Goal: Communication & Community: Answer question/provide support

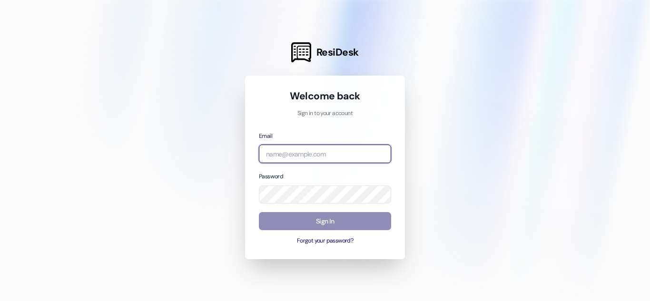
type input "[EMAIL_ADDRESS][DOMAIN_NAME]"
click at [352, 221] on button "Sign In" at bounding box center [325, 221] width 132 height 19
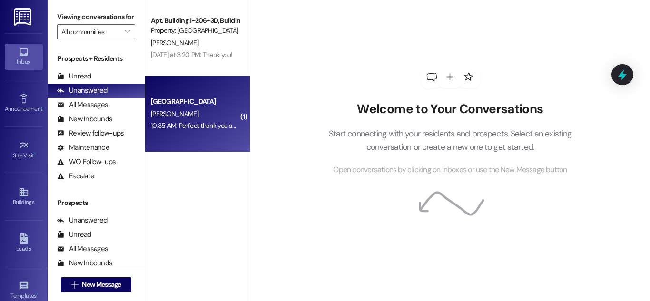
click at [223, 90] on div "Colonial House Prospect E. Robbins 10:35 AM: Perfect thank you so much! 10:35 A…" at bounding box center [197, 114] width 105 height 76
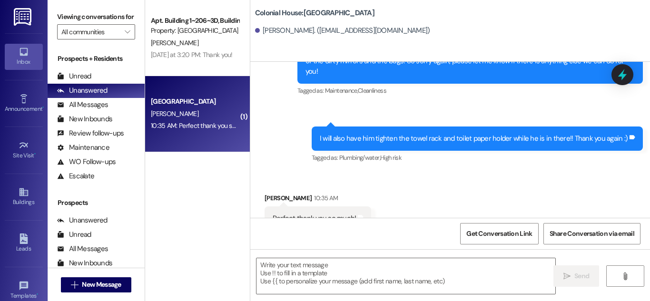
scroll to position [958, 0]
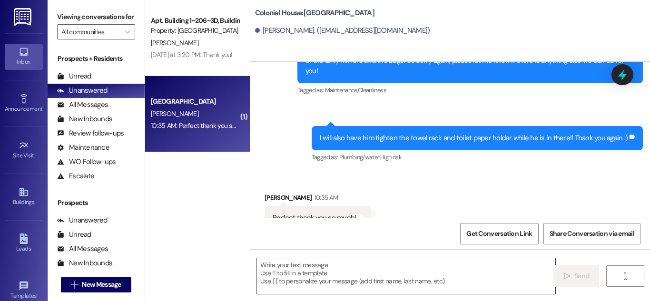
click at [344, 265] on textarea at bounding box center [406, 277] width 299 height 36
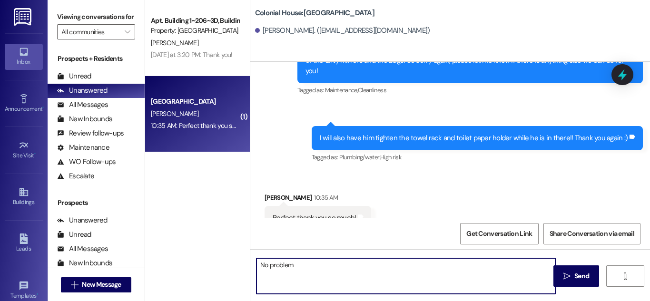
type textarea "No problem!"
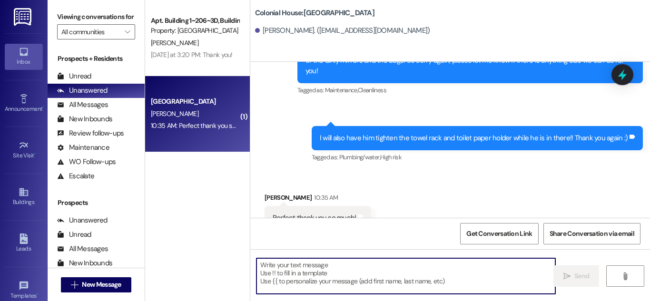
scroll to position [957, 0]
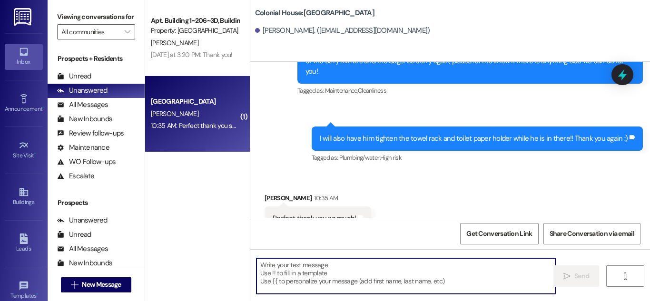
drag, startPoint x: 394, startPoint y: 159, endPoint x: 398, endPoint y: 154, distance: 6.1
click at [394, 172] on div "Received via SMS Ellie Robbins 10:35 AM Perfect thank you so much! Tags and not…" at bounding box center [450, 205] width 400 height 66
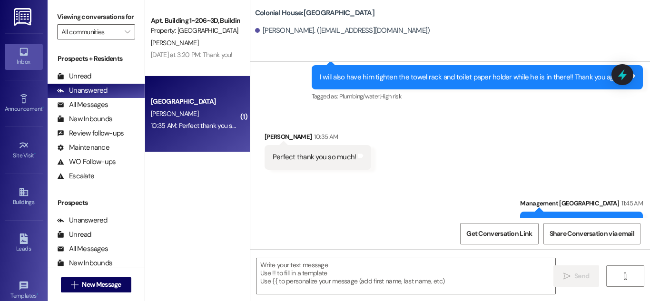
scroll to position [1024, 0]
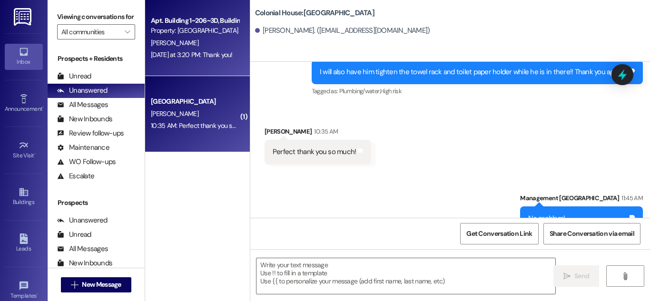
click at [159, 49] on div "Yesterday at 3:20 PM: Thank you! Yesterday at 3:20 PM: Thank you!" at bounding box center [195, 55] width 90 height 12
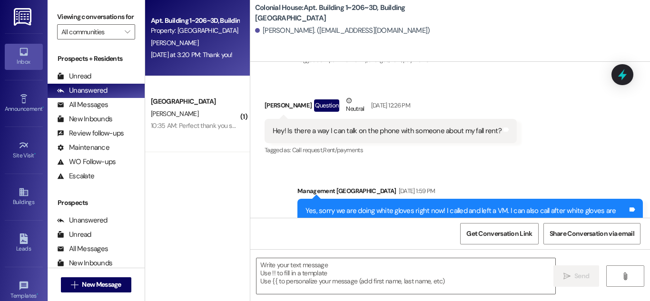
scroll to position [8916, 0]
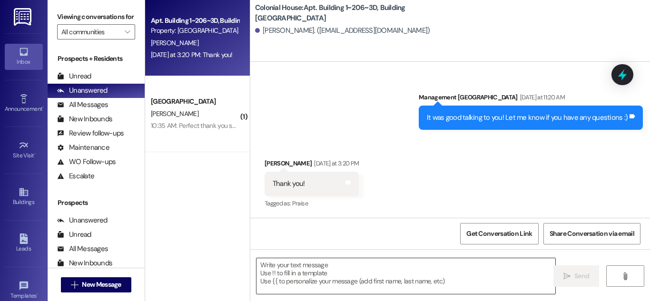
click at [361, 270] on textarea at bounding box center [406, 277] width 299 height 36
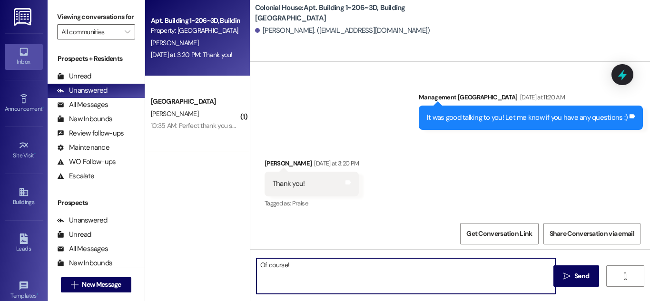
type textarea "Of course!"
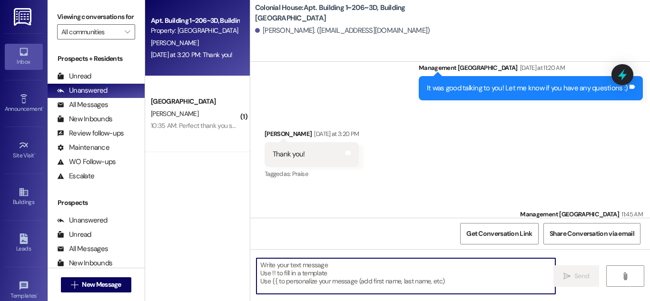
scroll to position [8983, 0]
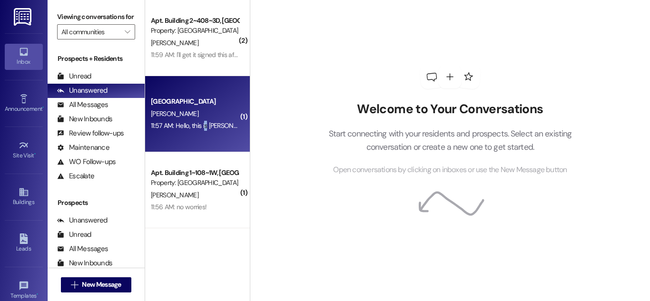
click at [205, 137] on div "Colonial House Prospect K. Hernandez 11:57 AM: Hello, this is Kaden Hernandez i…" at bounding box center [197, 114] width 105 height 76
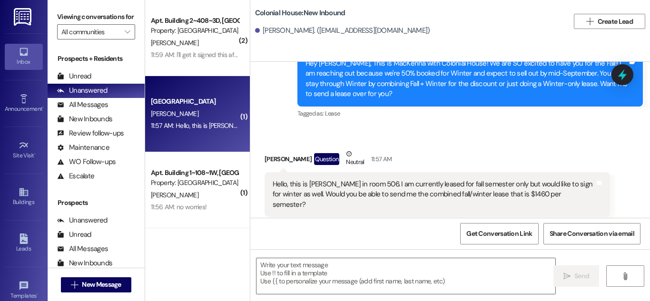
scroll to position [354, 0]
click at [356, 268] on textarea at bounding box center [406, 277] width 299 height 36
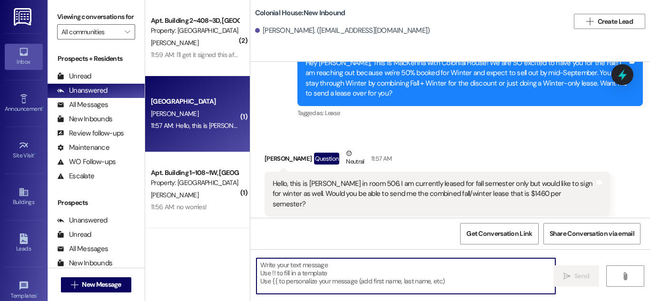
click at [307, 279] on textarea at bounding box center [406, 277] width 299 height 36
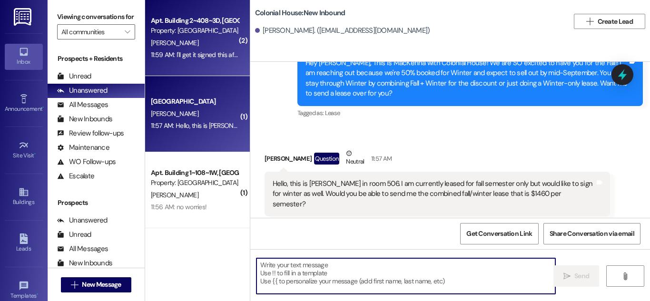
click at [174, 31] on div "Property: [GEOGRAPHIC_DATA]" at bounding box center [195, 31] width 88 height 10
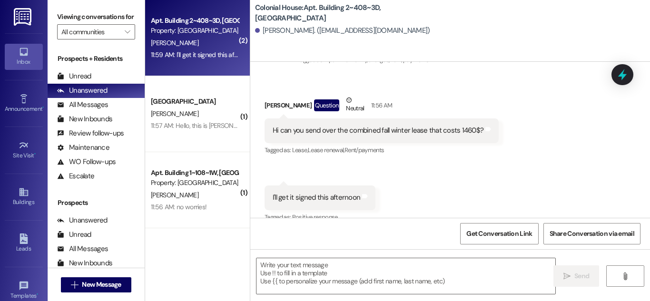
scroll to position [5573, 0]
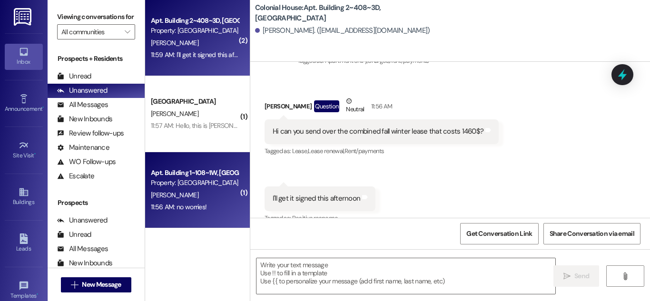
click at [168, 186] on div "Property: [GEOGRAPHIC_DATA]" at bounding box center [195, 183] width 88 height 10
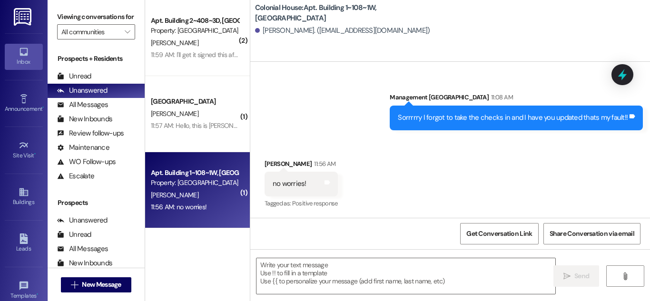
scroll to position [27983, 0]
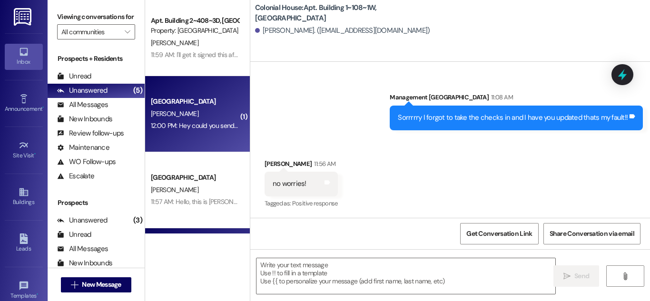
click at [175, 115] on div "P. Steed" at bounding box center [195, 114] width 90 height 12
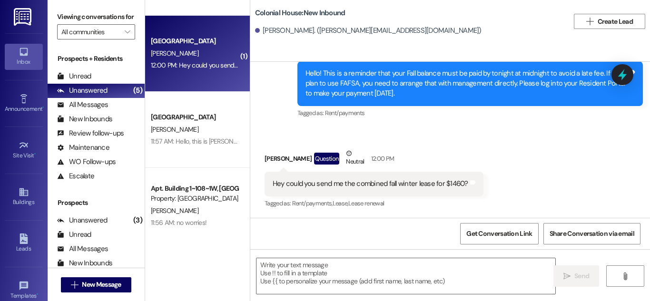
scroll to position [1252, 0]
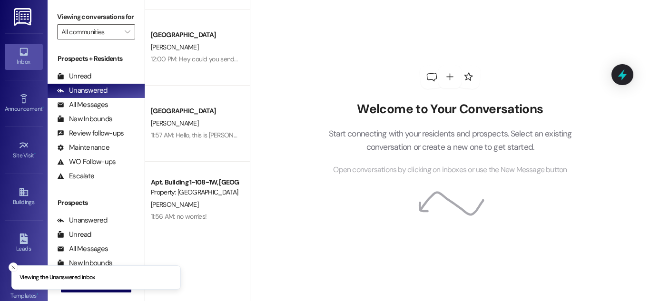
scroll to position [71, 0]
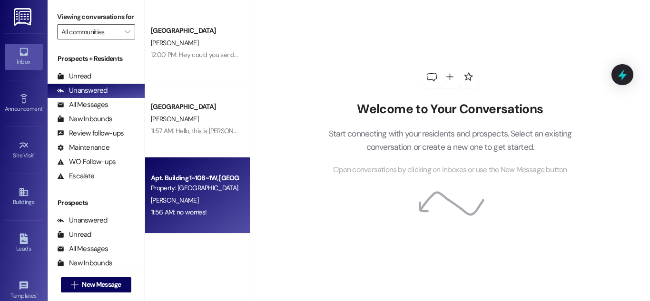
click at [235, 196] on div "Apt. Building 1~108~1W, Building 1 Colonial House Property: [GEOGRAPHIC_DATA] […" at bounding box center [197, 196] width 105 height 76
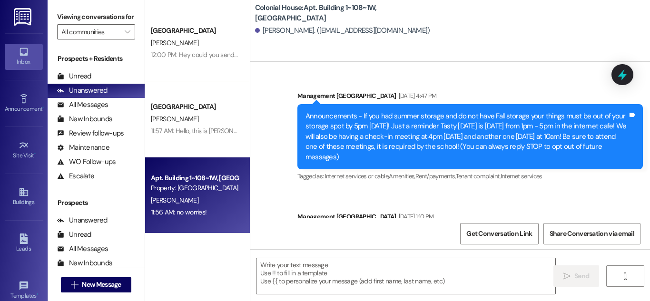
scroll to position [27983, 0]
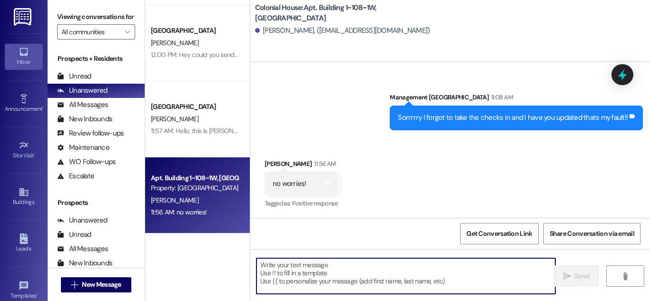
click at [401, 270] on textarea at bounding box center [406, 277] width 299 height 36
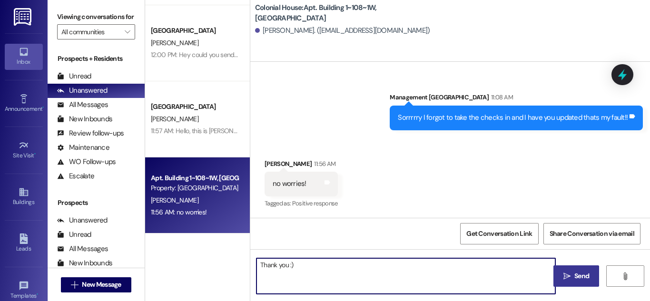
type textarea "Thank you :)"
click at [583, 275] on span "Send" at bounding box center [582, 276] width 15 height 10
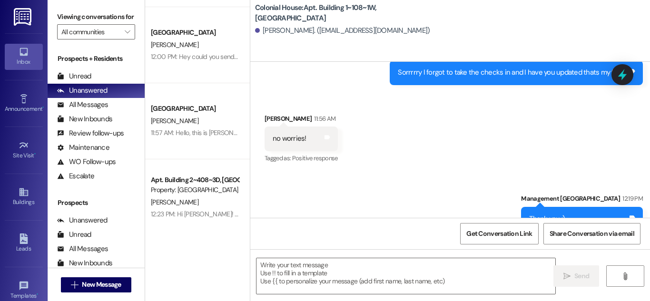
scroll to position [71, 0]
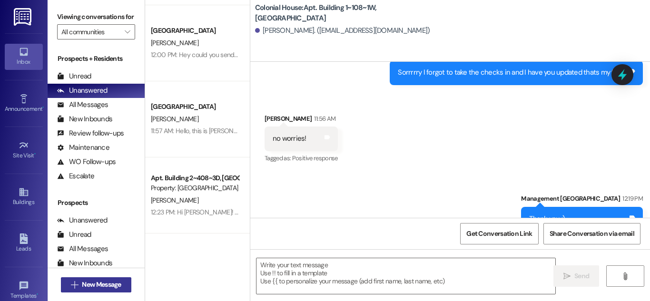
click at [95, 280] on span "New Message" at bounding box center [101, 285] width 39 height 10
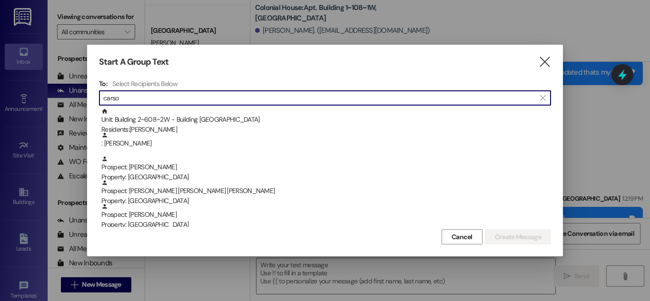
type input "carson"
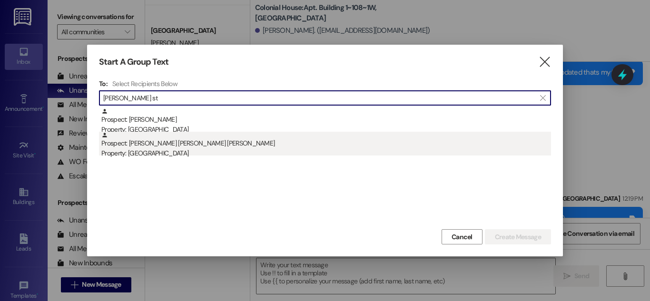
type input "Carson st"
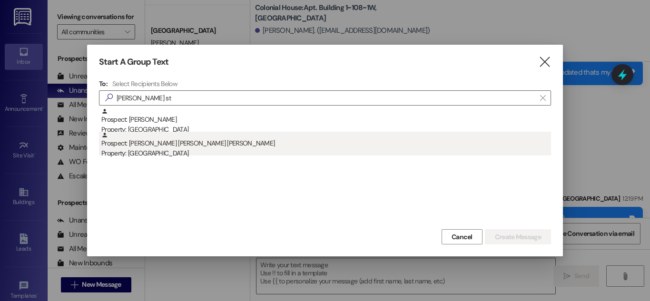
click at [192, 144] on div "Prospect: Carson Benjamin Clark Stucki Property: Colonial House" at bounding box center [326, 145] width 450 height 27
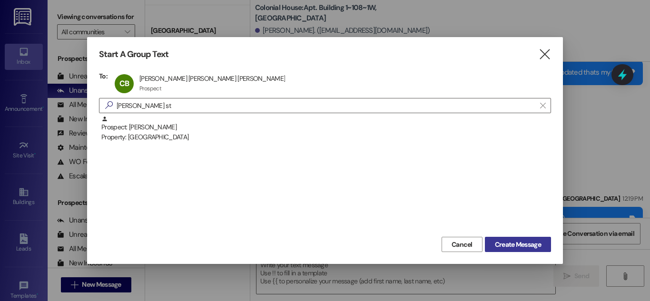
click at [527, 249] on button "Create Message" at bounding box center [518, 244] width 66 height 15
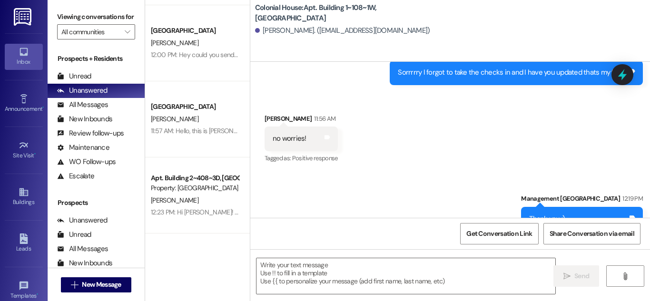
click at [452, 280] on textarea at bounding box center [406, 277] width 299 height 36
click at [281, 273] on textarea at bounding box center [406, 277] width 299 height 36
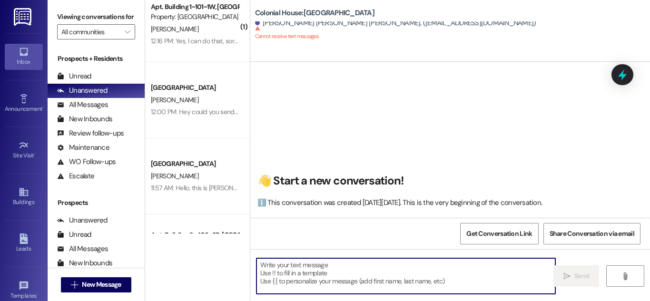
scroll to position [0, 0]
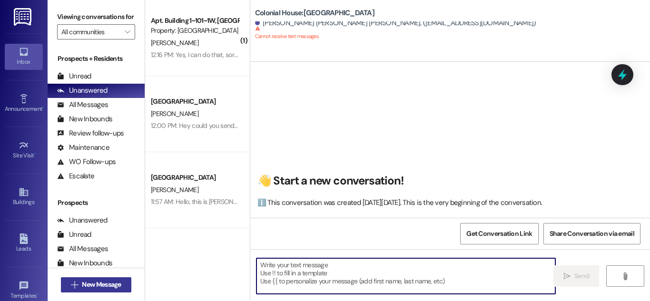
click at [114, 284] on span "New Message" at bounding box center [101, 285] width 39 height 10
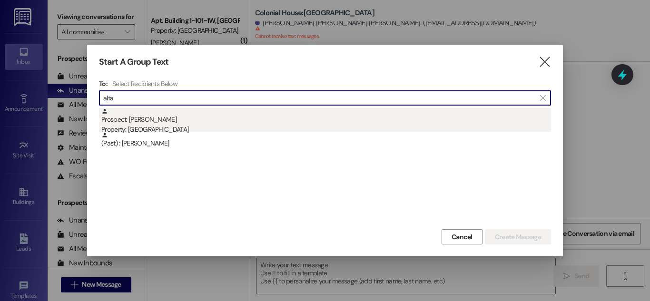
type input "alta"
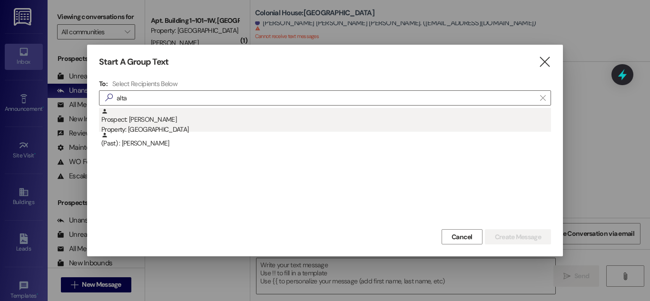
click at [169, 115] on div "Prospect: Alta Ragan Property: Colonial House" at bounding box center [326, 121] width 450 height 27
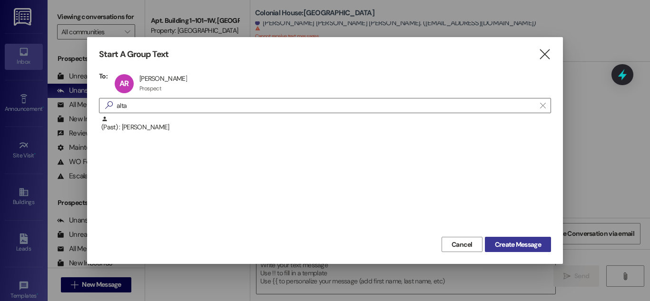
click at [519, 251] on button "Create Message" at bounding box center [518, 244] width 66 height 15
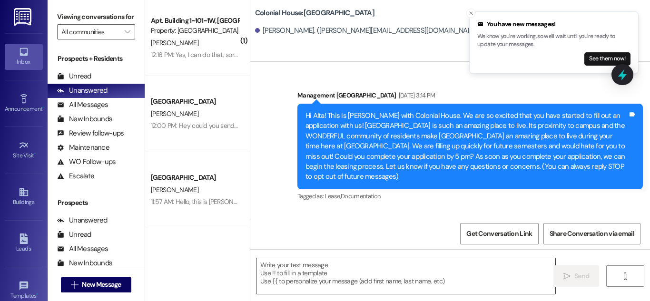
click at [391, 274] on textarea at bounding box center [406, 277] width 299 height 36
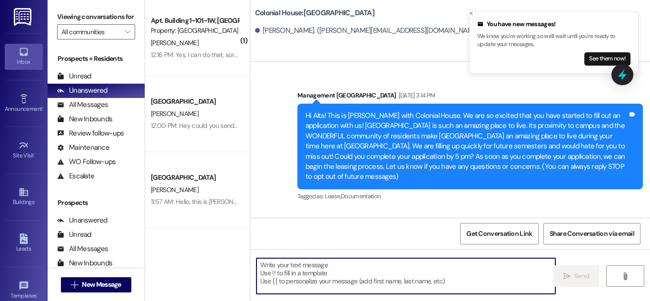
paste textarea "Hi _____! This is _____ with Colonial House. Thank you for completing your appl…"
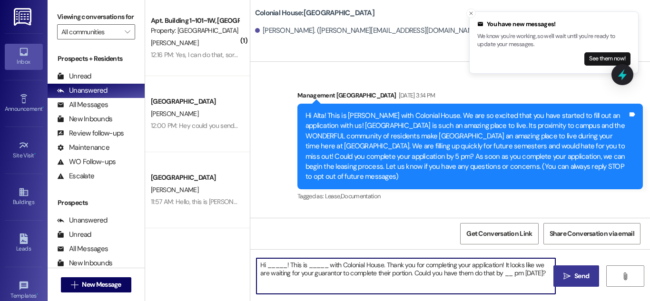
click at [275, 261] on textarea "Hi _____! This is _____ with Colonial House. Thank you for completing your appl…" at bounding box center [406, 277] width 299 height 36
click at [273, 262] on textarea "Hi _____! This is _____ with Colonial House. Thank you for completing your appl…" at bounding box center [406, 277] width 299 height 36
click at [275, 264] on textarea "Hi _____! This is _____ with Colonial House. Thank you for completing your appl…" at bounding box center [406, 277] width 299 height 36
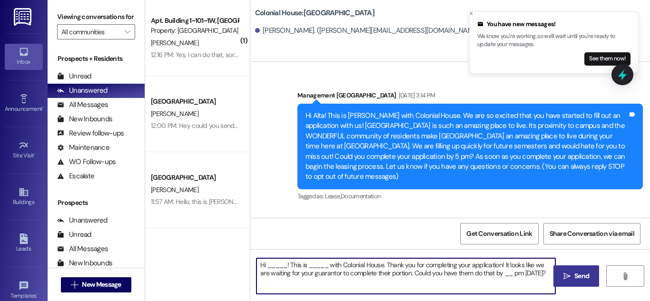
click at [290, 265] on textarea "Hi _____! This is _____ with Colonial House. Thank you for completing your appl…" at bounding box center [406, 277] width 299 height 36
click at [286, 267] on textarea "Hi _____! This is _____ with Colonial House. Thank you for completing your appl…" at bounding box center [406, 277] width 299 height 36
click at [279, 265] on textarea "Hi _____ ! This is _____ with Colonial House. Thank you for completing your app…" at bounding box center [406, 277] width 299 height 36
click at [309, 259] on textarea "Hi Alta ! This is _____ with Colonial House. Thank you for completing your appl…" at bounding box center [406, 277] width 299 height 36
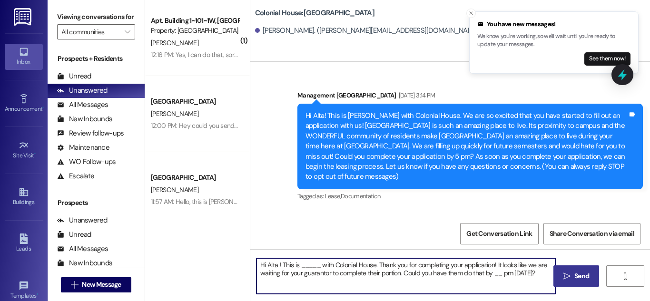
click at [310, 268] on textarea "Hi Alta ! This is _____ with Colonial House. Thank you for completing your appl…" at bounding box center [406, 277] width 299 height 36
click at [498, 274] on textarea "Hi Alta ! This is Rachel with Colonial House. Thank you for completing your app…" at bounding box center [406, 277] width 299 height 36
type textarea "Hi Alta ! This is Rachel with Colonial House. Thank you for completing your app…"
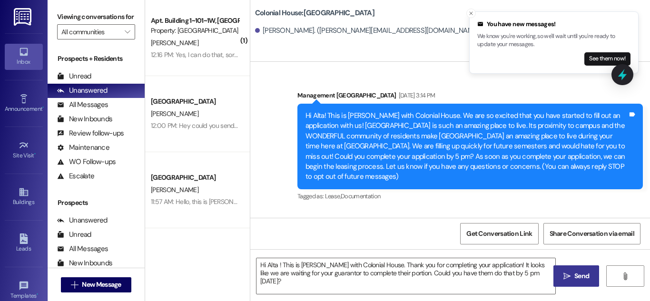
click at [577, 279] on span "Send" at bounding box center [582, 276] width 15 height 10
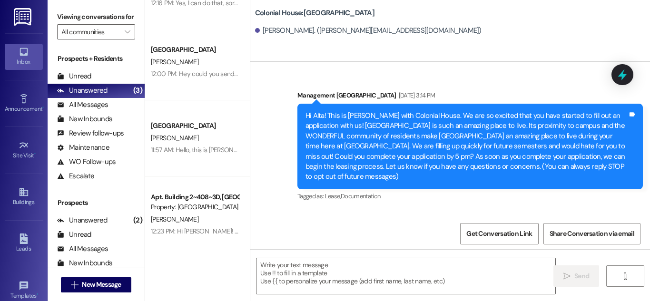
scroll to position [71, 0]
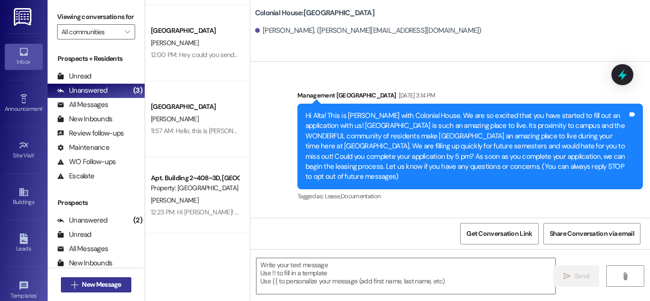
click at [120, 286] on span "New Message" at bounding box center [101, 285] width 39 height 10
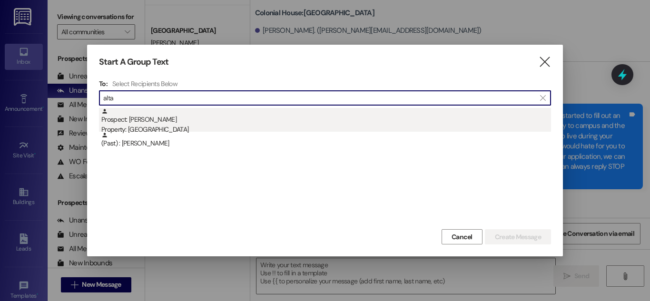
type input "alta"
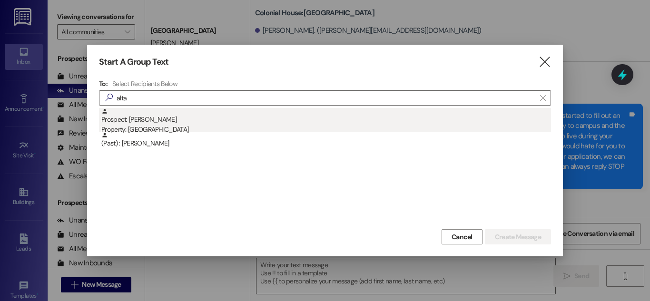
click at [257, 121] on div "Prospect: Alta Ragan Property: Colonial House" at bounding box center [326, 121] width 450 height 27
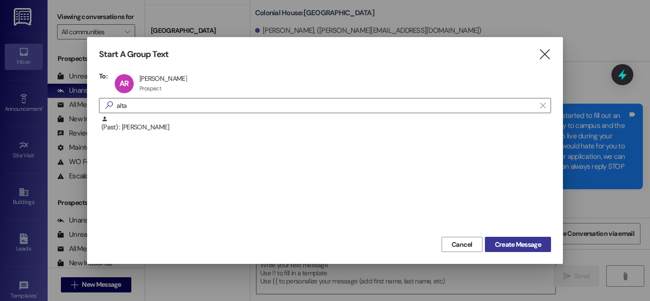
click at [541, 249] on span "Create Message" at bounding box center [518, 245] width 50 height 10
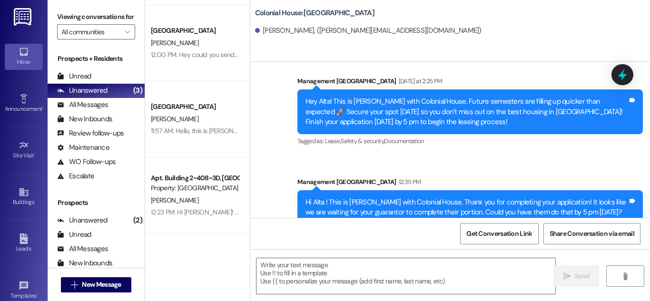
scroll to position [160, 0]
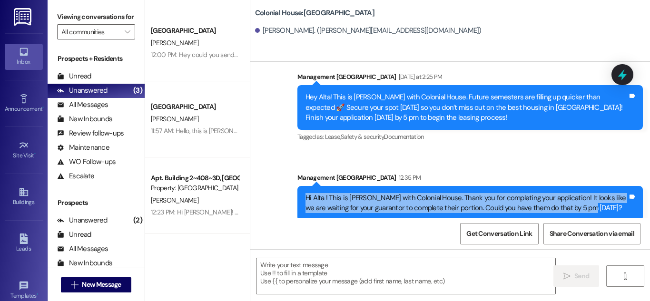
drag, startPoint x: 302, startPoint y: 186, endPoint x: 622, endPoint y: 207, distance: 320.6
click at [622, 207] on div "Hi Alta ! This is Rachel with Colonial House. Thank you for completing your app…" at bounding box center [471, 203] width 346 height 35
copy div "Hi Alta ! This is Rachel with Colonial House. Thank you for completing your app…"
click at [75, 282] on span " New Message" at bounding box center [96, 285] width 54 height 10
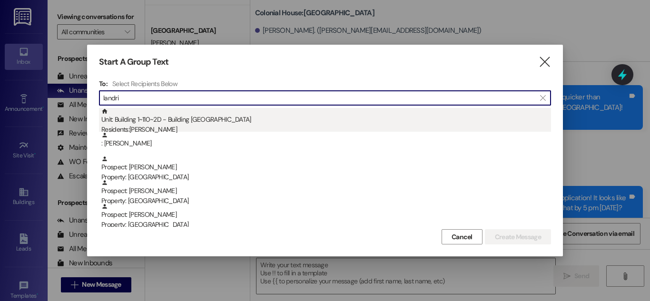
type input "landri"
click at [277, 118] on div "Unit: Building 1~110~2D - Building 1 Colonial House Residents: Landri Howard" at bounding box center [326, 121] width 450 height 27
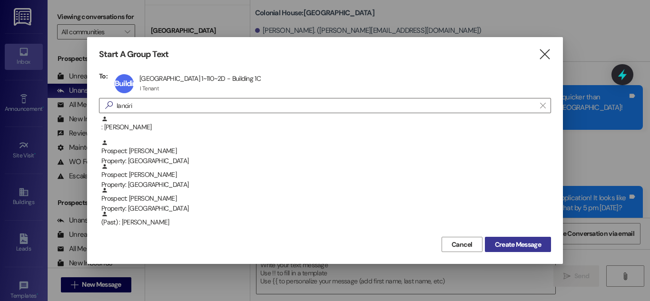
click at [506, 244] on span "Create Message" at bounding box center [518, 245] width 46 height 10
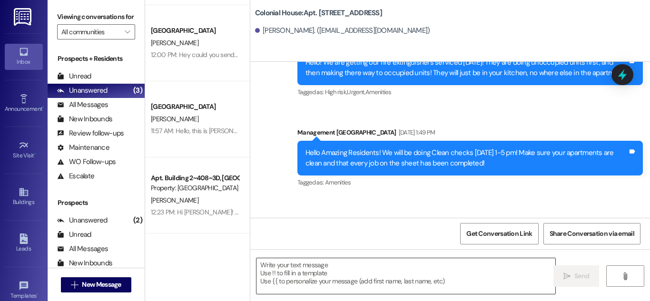
scroll to position [916, 0]
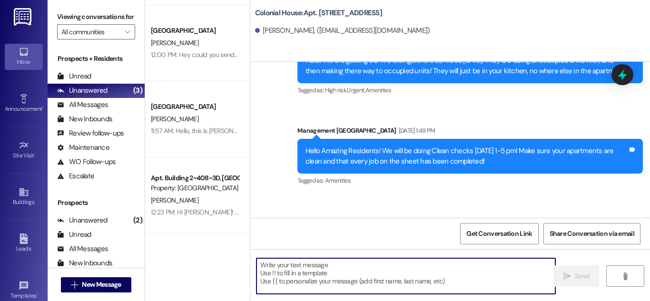
click at [345, 283] on textarea at bounding box center [406, 277] width 299 height 36
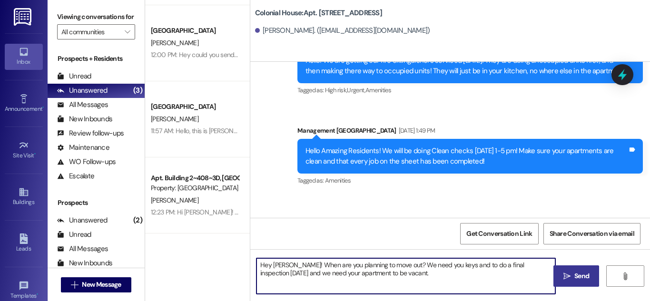
drag, startPoint x: 377, startPoint y: 279, endPoint x: 257, endPoint y: 254, distance: 122.4
click at [257, 254] on div "Hey Landri! When are you planning to move out? We need you keys and to do a fin…" at bounding box center [450, 284] width 400 height 71
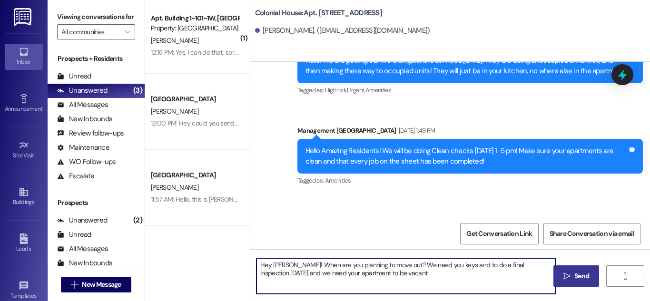
scroll to position [0, 0]
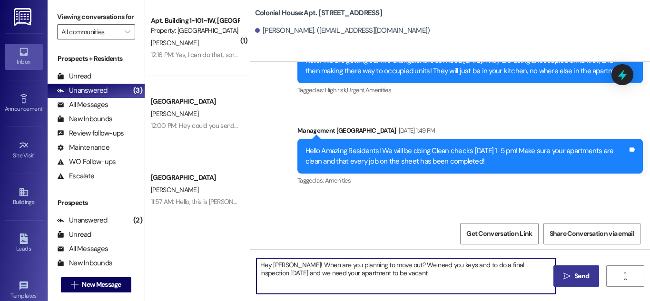
type textarea "Hey Landri! When are you planning to move out? We need you keys and to do a fin…"
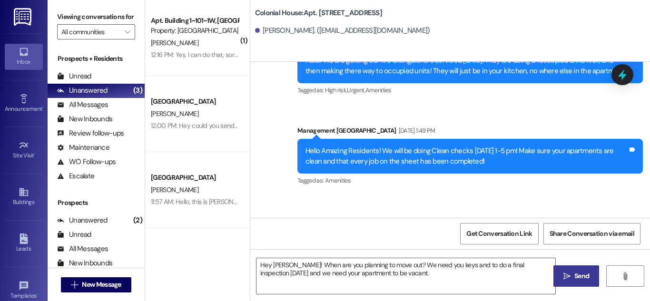
click at [575, 281] on button " Send" at bounding box center [577, 276] width 46 height 21
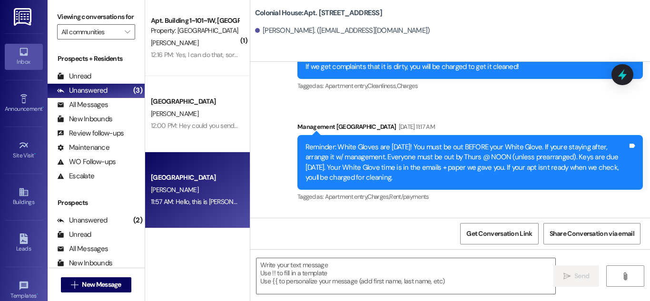
scroll to position [1394, 0]
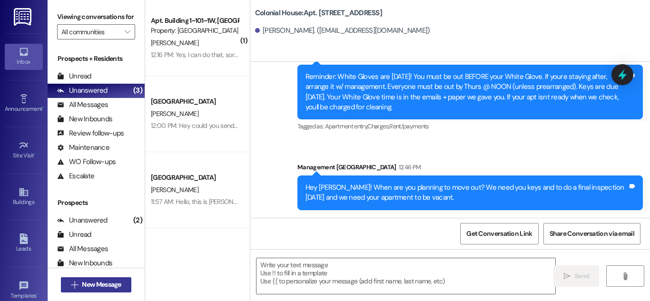
click at [108, 287] on span "New Message" at bounding box center [101, 285] width 39 height 10
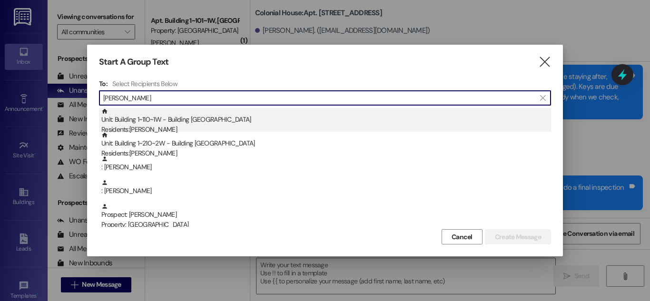
type input "hanna"
click at [199, 117] on div "Unit: Building 1~110~1W - Building 1 Colonial House Residents: Hanna Guiddidine" at bounding box center [326, 121] width 450 height 27
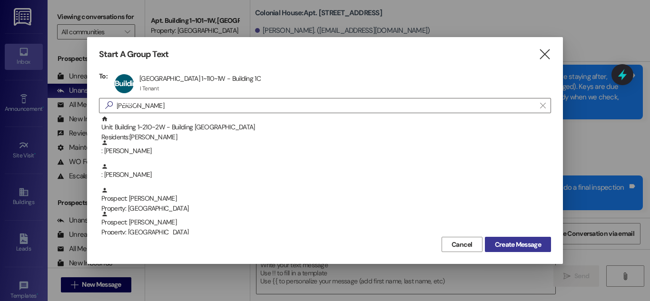
click at [526, 247] on span "Create Message" at bounding box center [518, 245] width 46 height 10
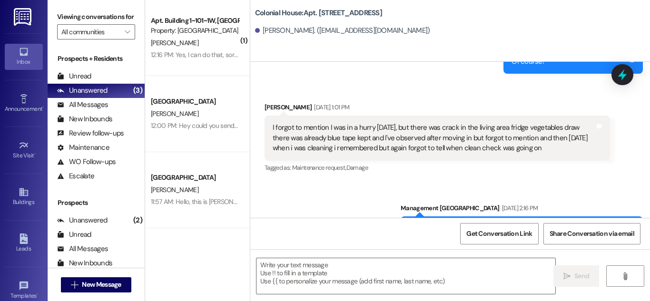
scroll to position [9403, 0]
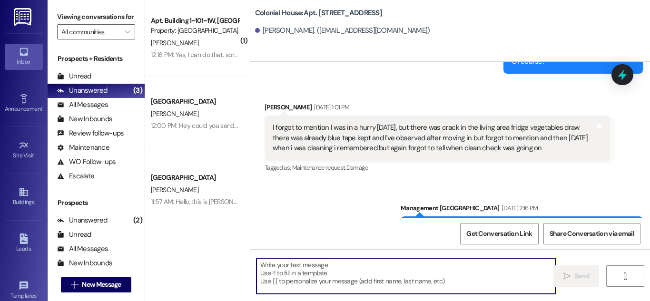
click at [328, 263] on textarea at bounding box center [406, 277] width 299 height 36
paste textarea "Hey Landri! When are you planning to move out? We need you keys and to do a fin…"
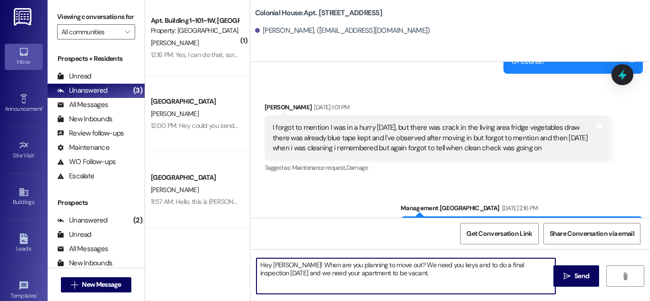
click at [283, 263] on textarea "Hey Landri! When are you planning to move out? We need you keys and to do a fin…" at bounding box center [406, 277] width 299 height 36
drag, startPoint x: 388, startPoint y: 271, endPoint x: 200, endPoint y: 249, distance: 189.8
click at [200, 249] on div "( 1 ) Apt. Building 1~101~1W, Building 1 Colonial House Property: Colonial Hous…" at bounding box center [397, 150] width 505 height 301
type textarea "Hey Hanna! When are you planning to move out? We need you keys and to do a fina…"
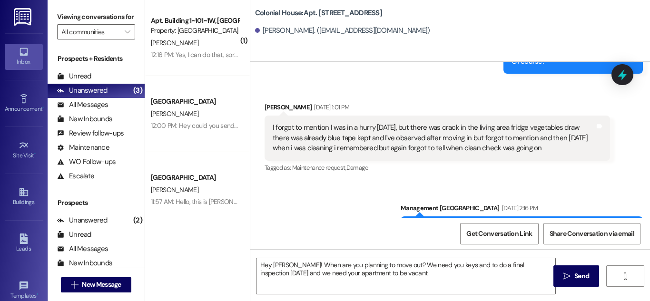
click at [582, 278] on span "Send" at bounding box center [582, 276] width 15 height 10
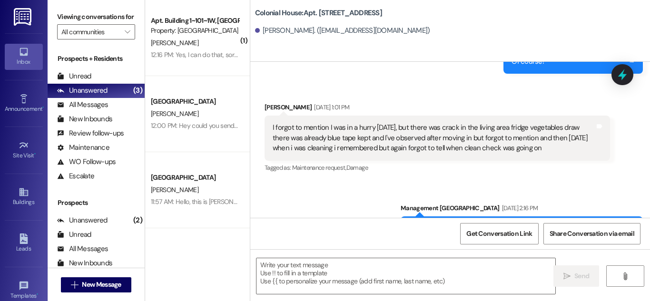
scroll to position [9336, 0]
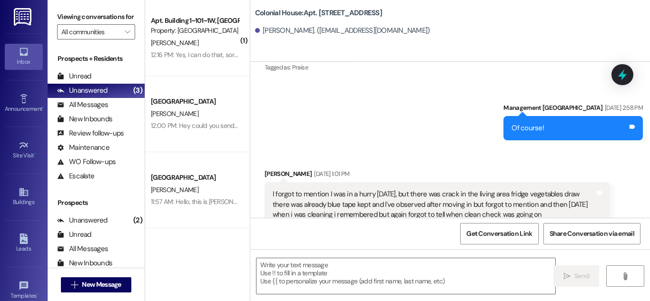
click at [339, 110] on div "Sent via SMS Management Colonial House Sep 08, 2025 at 2:58 PM Of course! Tags …" at bounding box center [450, 114] width 400 height 66
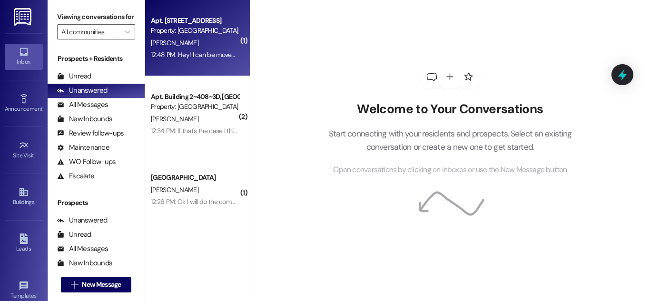
click at [197, 30] on div "Property: [GEOGRAPHIC_DATA]" at bounding box center [195, 31] width 88 height 10
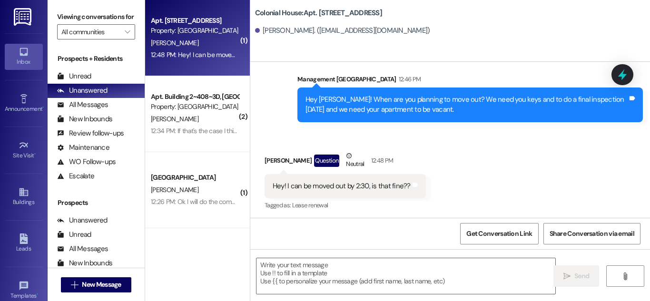
scroll to position [1483, 0]
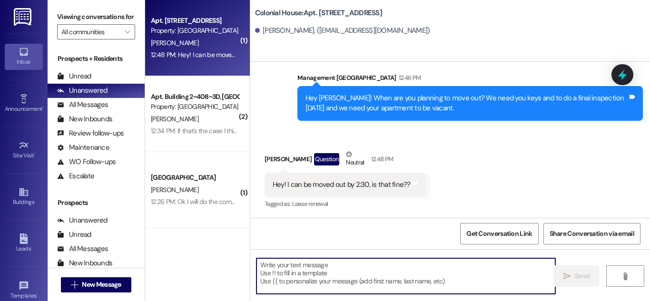
click at [398, 268] on textarea at bounding box center [406, 277] width 299 height 36
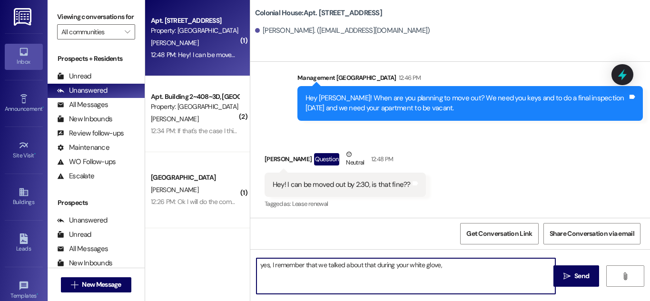
click at [263, 263] on textarea "yes, I remember that we talked about that during your white glove," at bounding box center [406, 277] width 299 height 36
click at [462, 285] on textarea "Yes, I remember that we talked about that during your white glove," at bounding box center [406, 277] width 299 height 36
click at [466, 272] on textarea "Yes, I remember that we talked about that during your white glove," at bounding box center [406, 277] width 299 height 36
type textarea "Yes, I remember that we talked about that during your white glove check!"
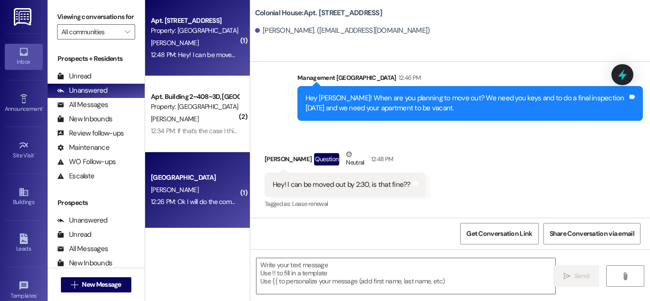
click at [216, 185] on div "K. Hernandez" at bounding box center [195, 190] width 90 height 12
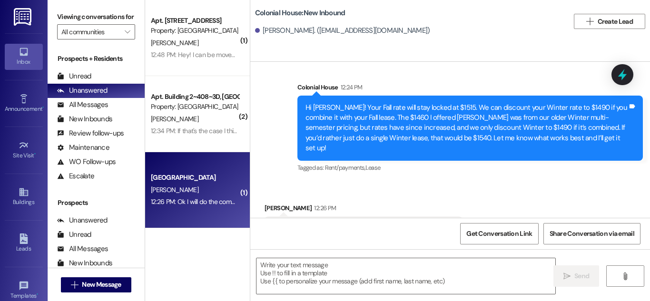
scroll to position [546, 0]
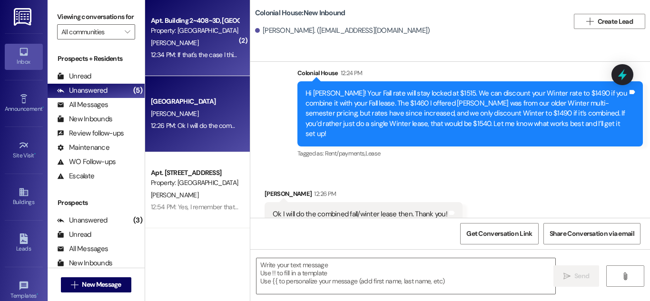
click at [184, 55] on div "12:34 PM: If that's the case I think I might go with that year long lease then …" at bounding box center [477, 54] width 652 height 9
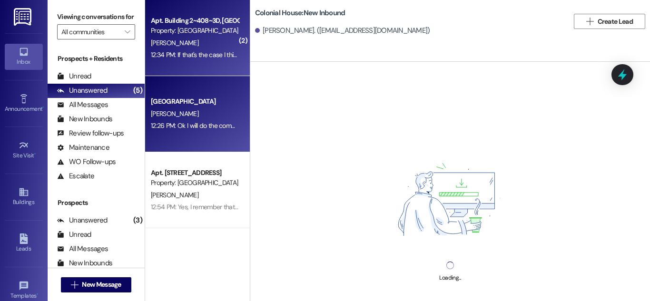
click at [188, 133] on div "Colonial House Prospect K. Hernandez 12:26 PM: Ok I will do the combined fall/w…" at bounding box center [197, 114] width 105 height 76
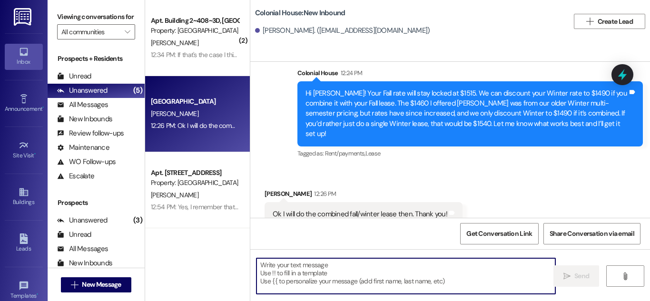
click at [384, 279] on textarea at bounding box center [406, 277] width 299 height 36
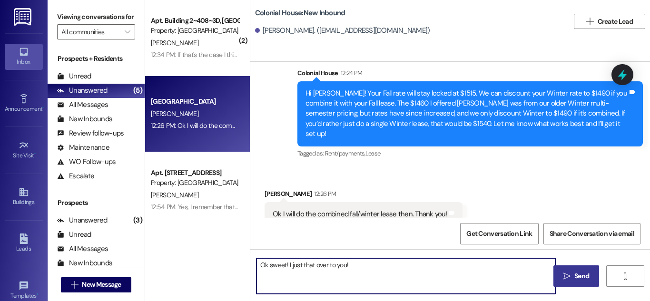
type textarea "Ok sweet! I just that over to you!"
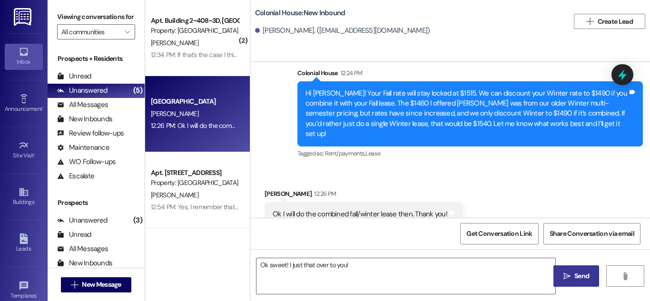
click at [573, 277] on span "Send" at bounding box center [582, 276] width 19 height 10
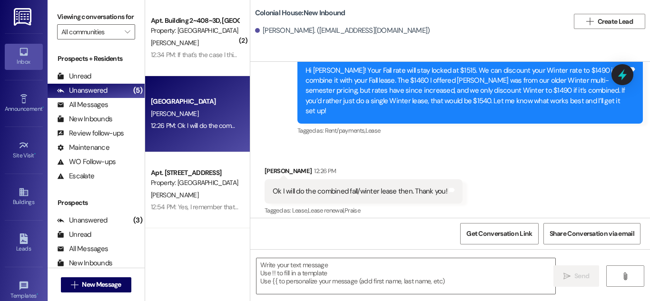
scroll to position [612, 0]
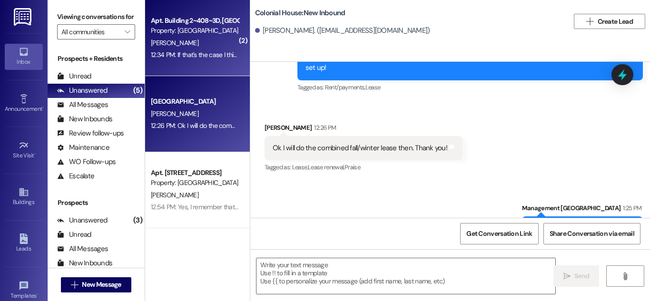
click at [199, 65] on div "Apt. Building 2~408~3D, Building 2 Colonial House Property: Colonial House J. D…" at bounding box center [197, 38] width 105 height 76
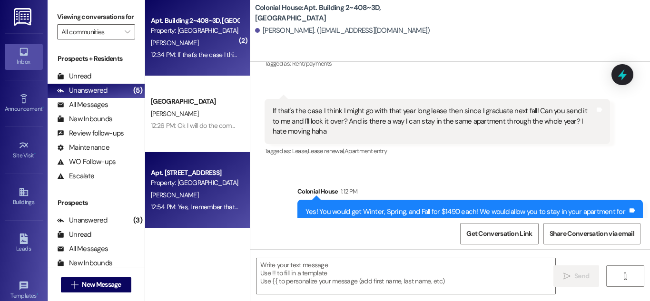
scroll to position [6407, 0]
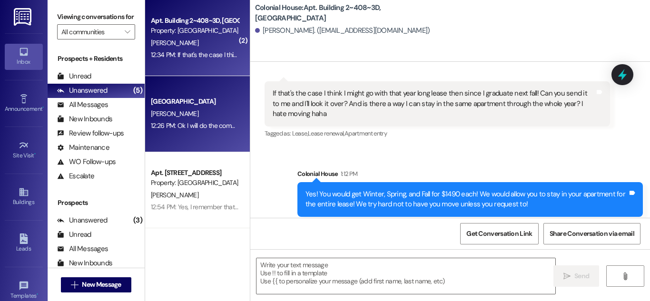
click at [210, 108] on div "K. Hernandez" at bounding box center [195, 114] width 90 height 12
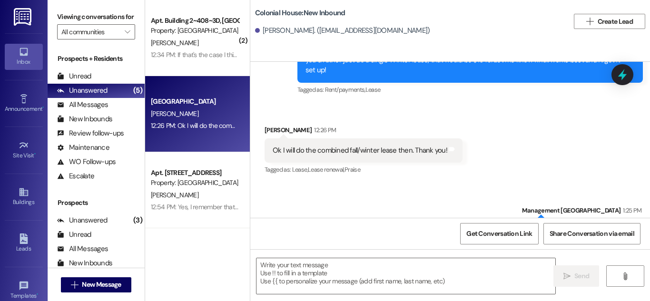
scroll to position [612, 0]
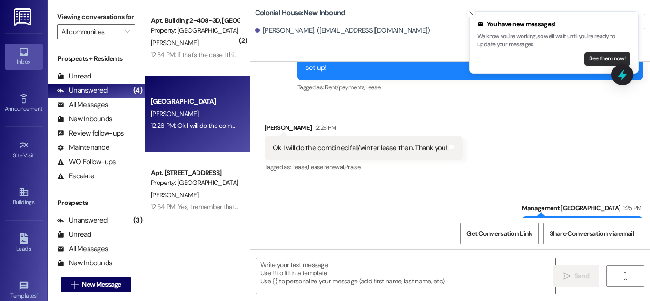
click at [611, 58] on button "See them now!" at bounding box center [608, 58] width 46 height 13
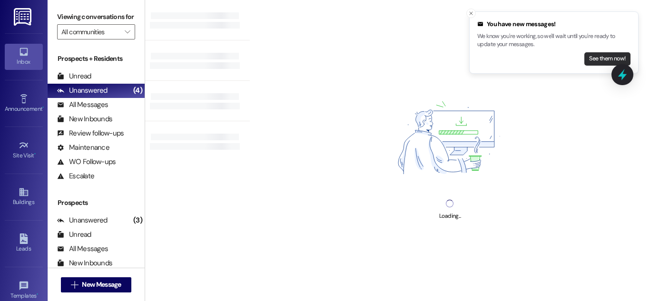
click at [606, 55] on button "See them now!" at bounding box center [608, 58] width 46 height 13
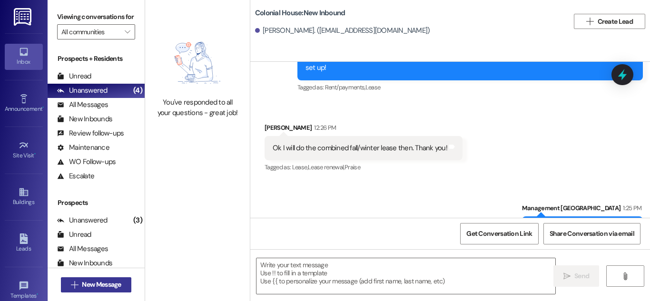
click at [98, 291] on button " New Message" at bounding box center [96, 285] width 70 height 15
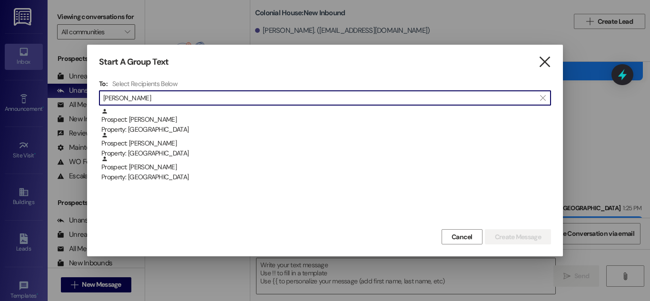
type input "thomason"
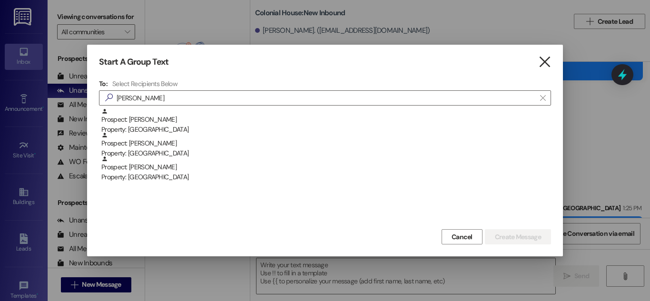
click at [547, 60] on icon "" at bounding box center [544, 62] width 13 height 10
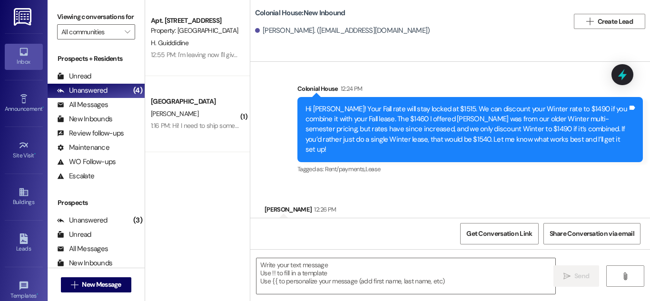
scroll to position [545, 0]
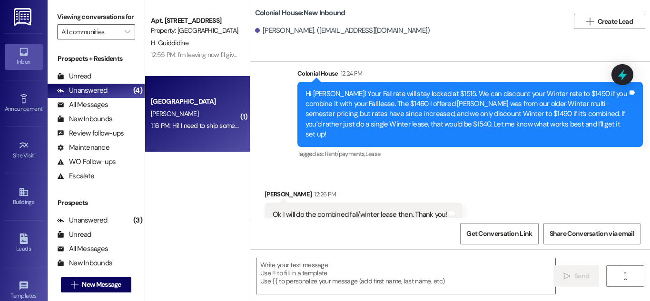
click at [236, 120] on div "1:16 PM: Hi! I need to ship something to my son's apartment - Caleb McDaniel. C…" at bounding box center [195, 126] width 90 height 12
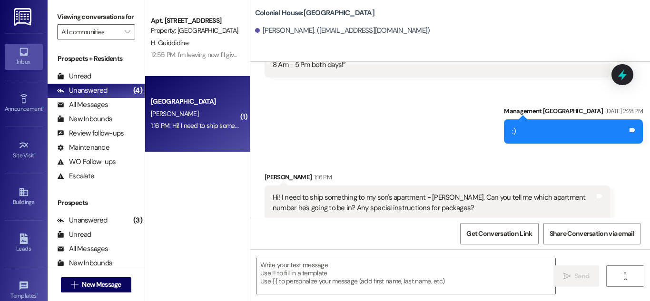
scroll to position [6025, 0]
click at [361, 279] on textarea at bounding box center [406, 277] width 299 height 36
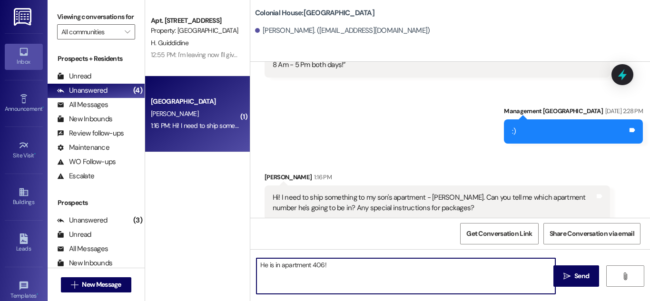
type textarea "He is in apartment 406!"
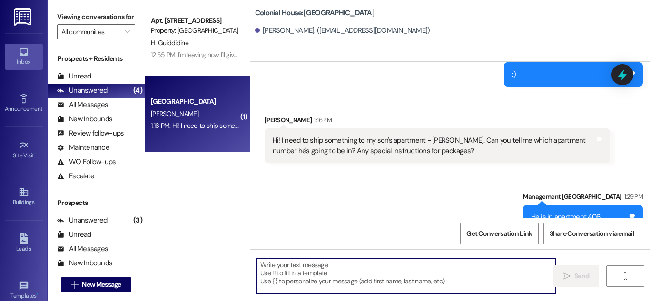
scroll to position [6091, 0]
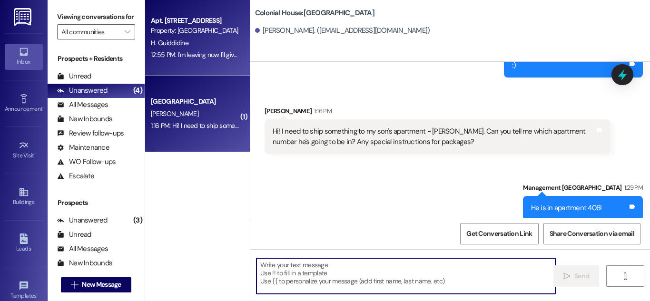
click at [223, 72] on div "Apt. Building 1~110~1W, Building 1 Colonial House Property: Colonial House H. G…" at bounding box center [197, 38] width 105 height 76
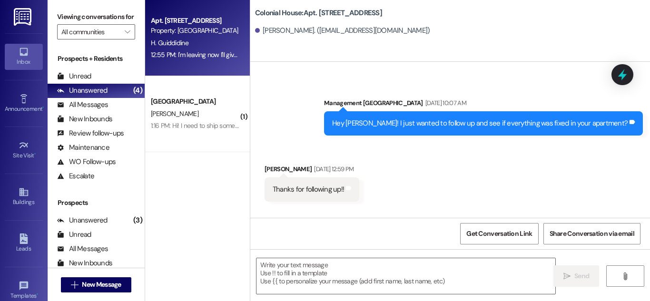
scroll to position [9580, 0]
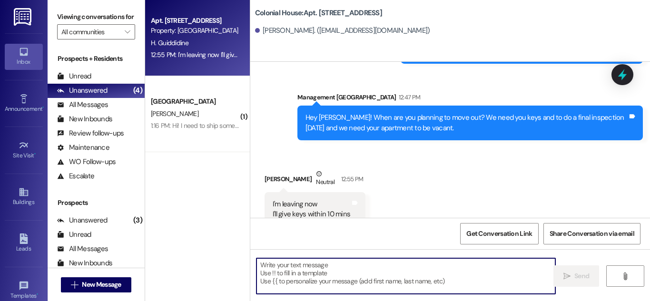
click at [357, 281] on textarea at bounding box center [406, 277] width 299 height 36
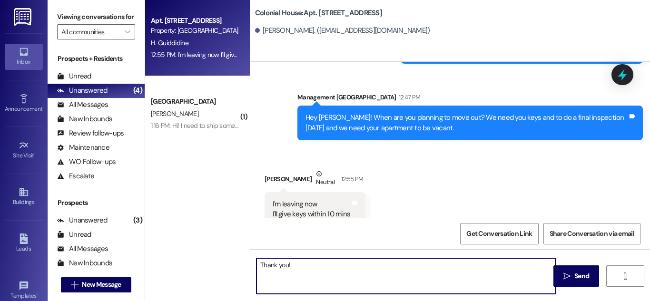
type textarea "Thank you!"
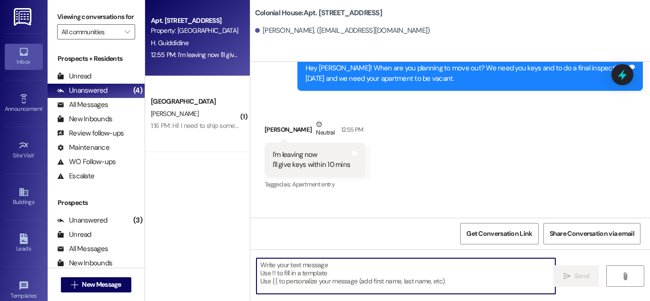
scroll to position [9646, 0]
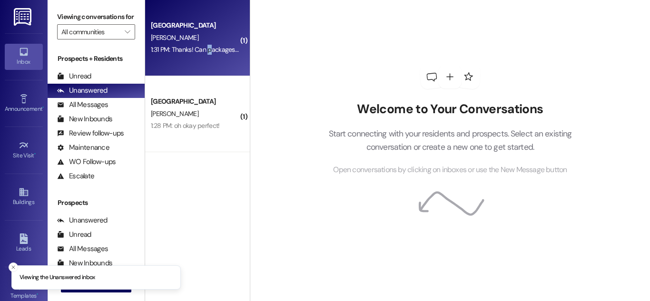
click at [208, 63] on div "Colonial House Prospect [PERSON_NAME] 1:31 PM: Thanks! Can packages be sent rig…" at bounding box center [197, 38] width 105 height 76
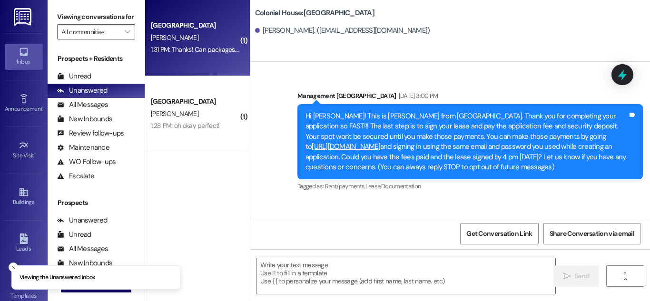
scroll to position [6158, 0]
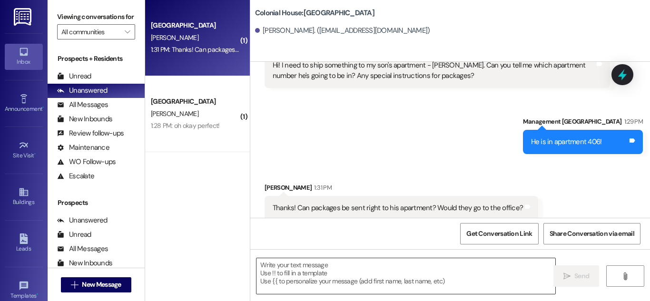
click at [399, 284] on textarea at bounding box center [406, 277] width 299 height 36
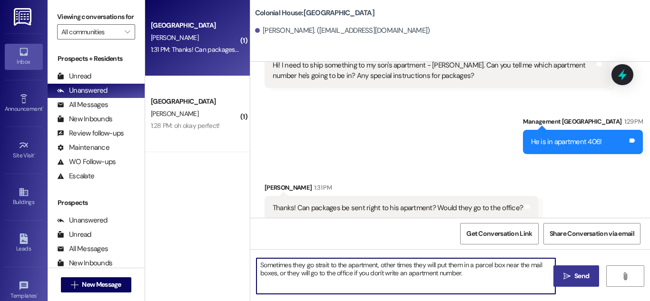
type textarea "Sometimes they go strait to the apartment, other times they will put them in a …"
drag, startPoint x: 570, startPoint y: 273, endPoint x: 570, endPoint y: 260, distance: 12.9
click at [570, 273] on icon "" at bounding box center [567, 277] width 7 height 8
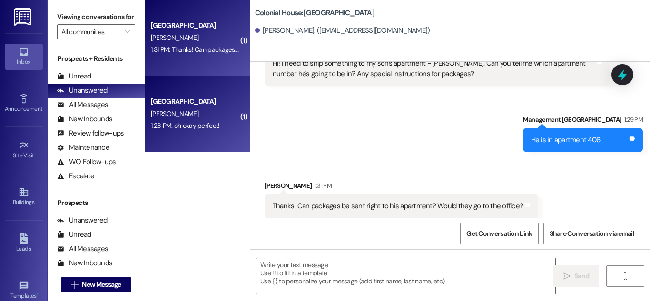
scroll to position [6157, 0]
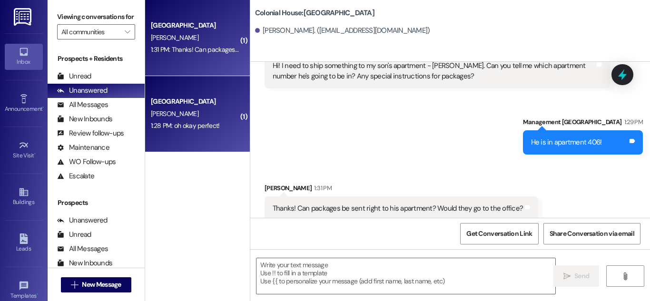
click at [197, 127] on div "1:28 PM: oh okay perfect! 1:28 PM: oh okay perfect!" at bounding box center [185, 125] width 69 height 9
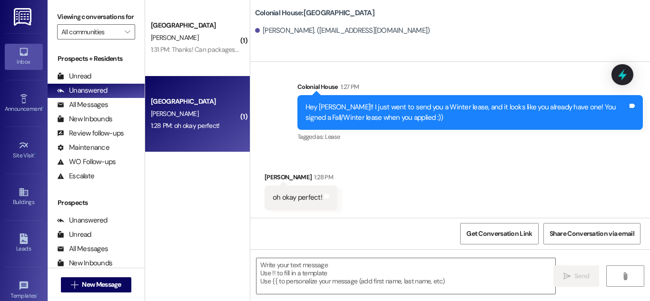
scroll to position [1332, 0]
click at [407, 282] on textarea at bounding box center [406, 277] width 299 height 36
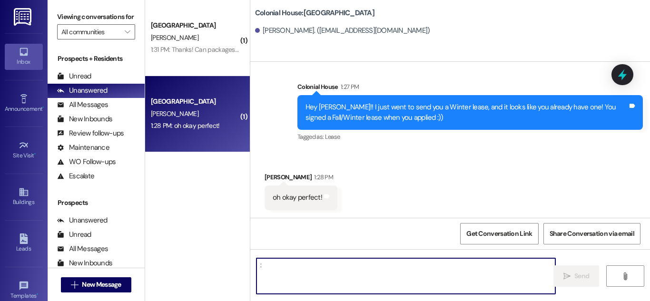
type textarea ":)"
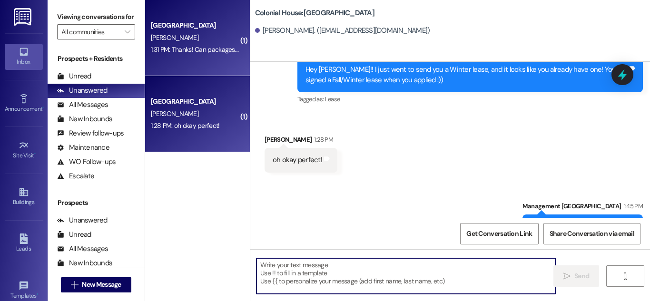
scroll to position [1398, 0]
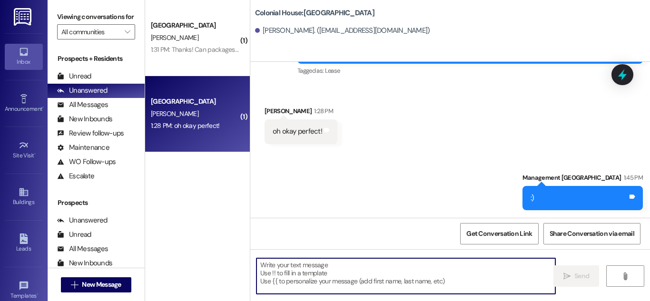
click at [117, 295] on div " New Message" at bounding box center [96, 285] width 70 height 24
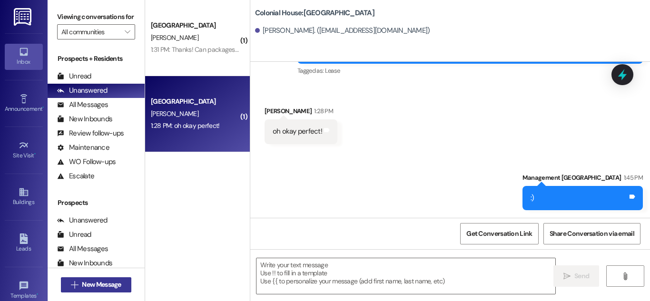
click at [108, 283] on span "New Message" at bounding box center [101, 285] width 39 height 10
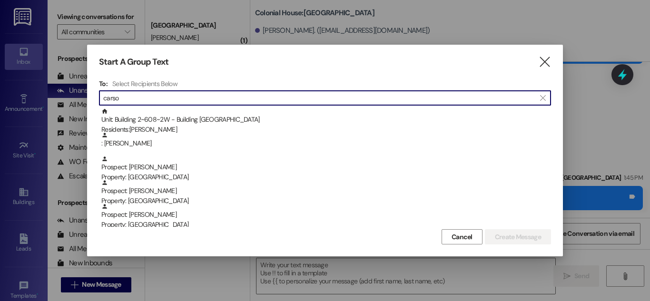
type input "[PERSON_NAME]"
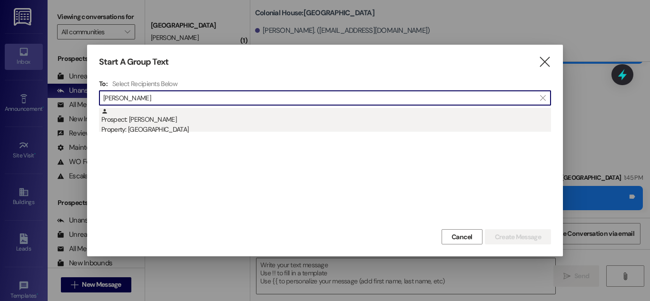
type input "[PERSON_NAME]"
click at [173, 128] on div "Property: [GEOGRAPHIC_DATA]" at bounding box center [326, 130] width 450 height 10
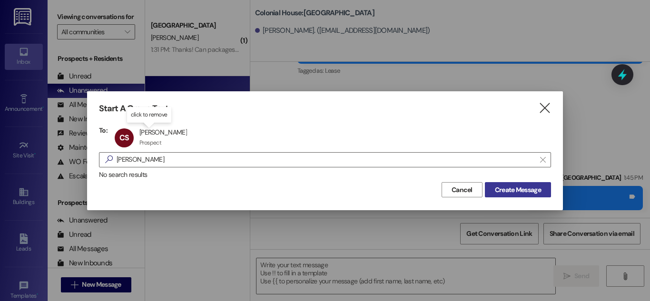
click at [536, 196] on button "Create Message" at bounding box center [518, 189] width 66 height 15
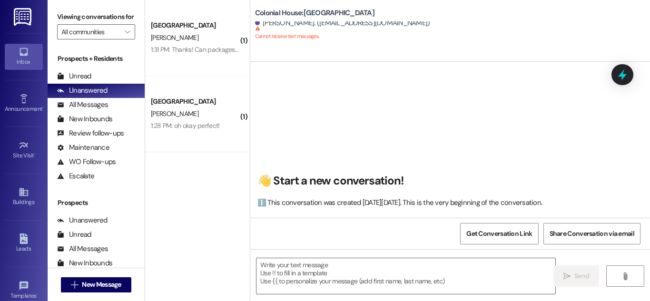
scroll to position [0, 0]
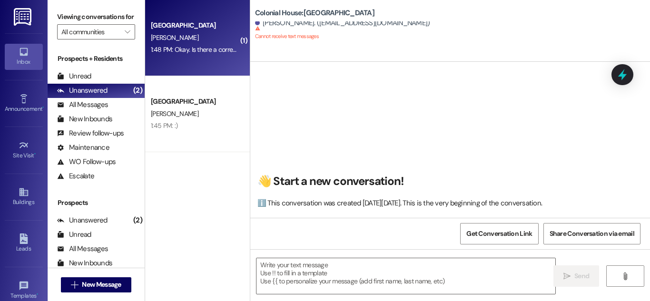
click at [224, 42] on div "C. McDaniel" at bounding box center [195, 38] width 90 height 12
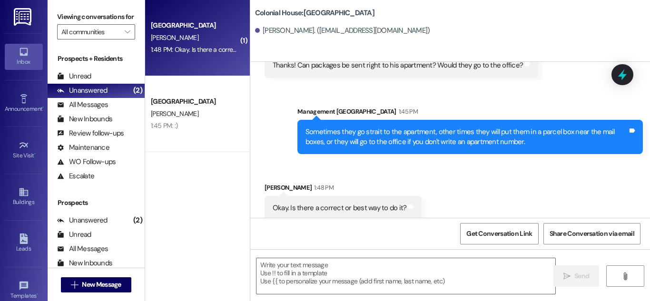
scroll to position [6300, 0]
click at [387, 281] on textarea at bounding box center [406, 277] width 299 height 36
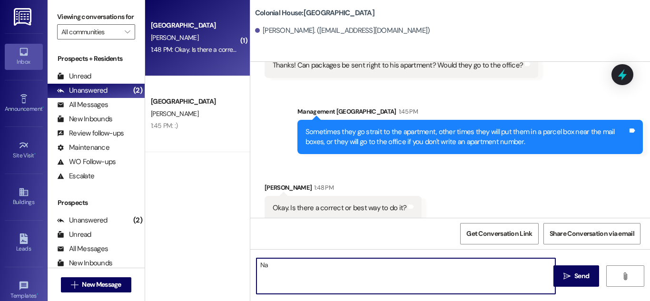
type textarea "N"
type textarea "Not really, it depends what you prefer!"
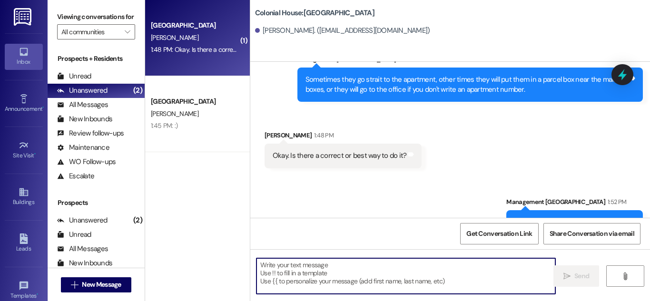
scroll to position [6367, 0]
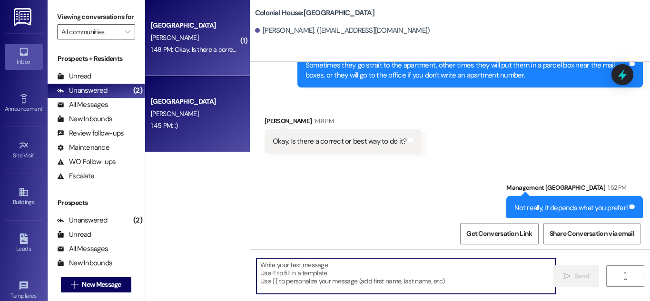
click at [188, 117] on div "M. Nelson" at bounding box center [195, 114] width 90 height 12
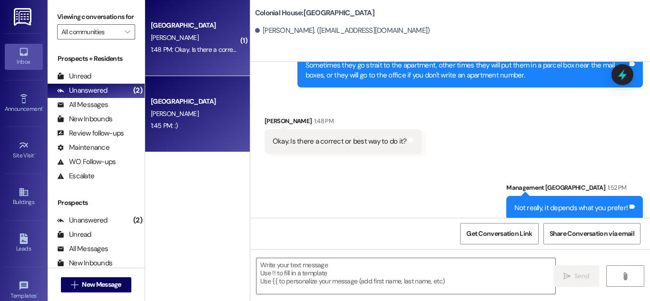
click at [196, 32] on div "C. McDaniel" at bounding box center [195, 38] width 90 height 12
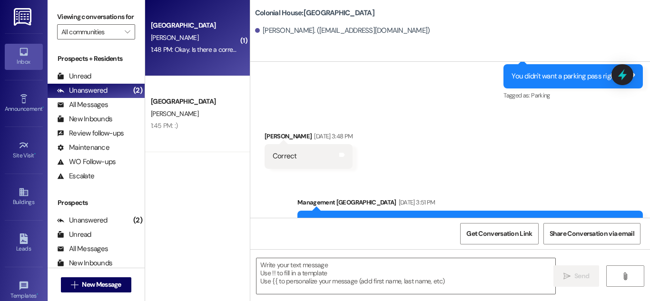
scroll to position [6300, 0]
